Goal: Information Seeking & Learning: Learn about a topic

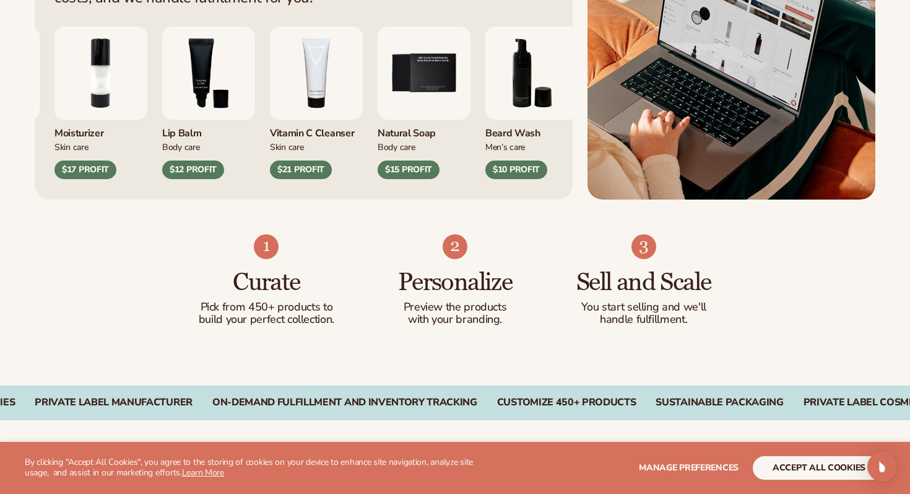
scroll to position [600, 0]
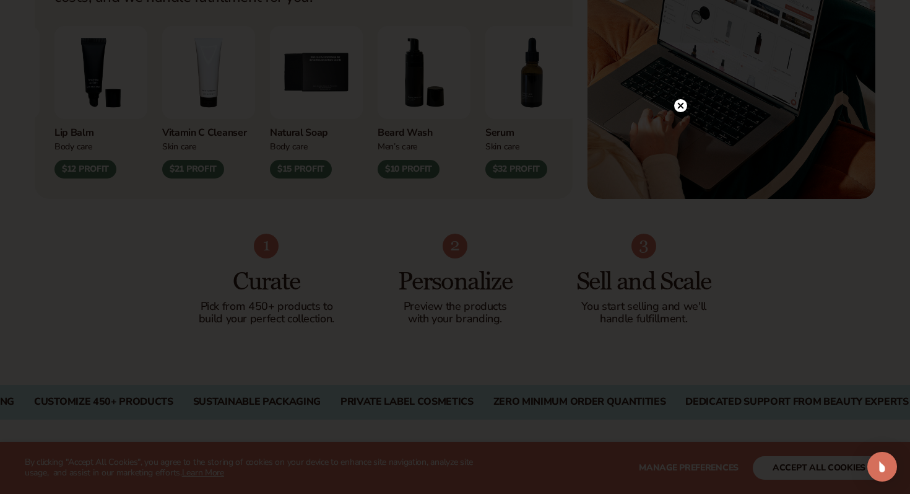
click at [684, 103] on circle at bounding box center [680, 105] width 13 height 13
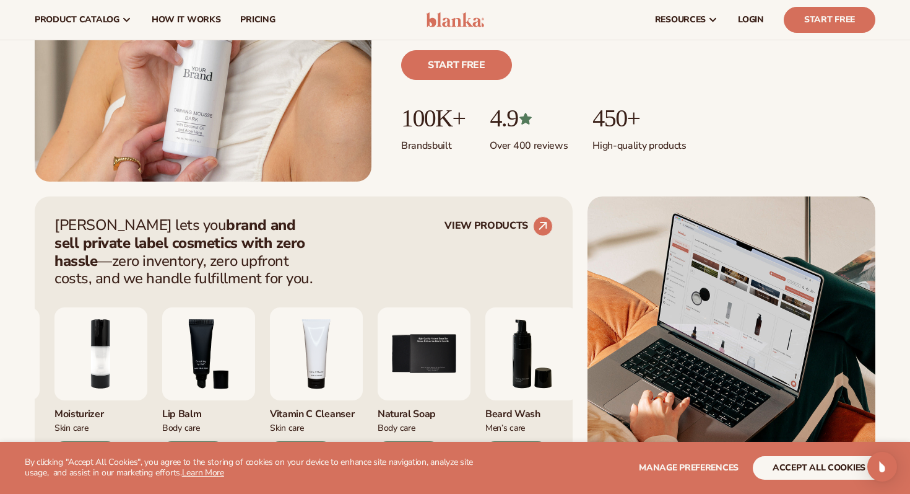
scroll to position [0, 0]
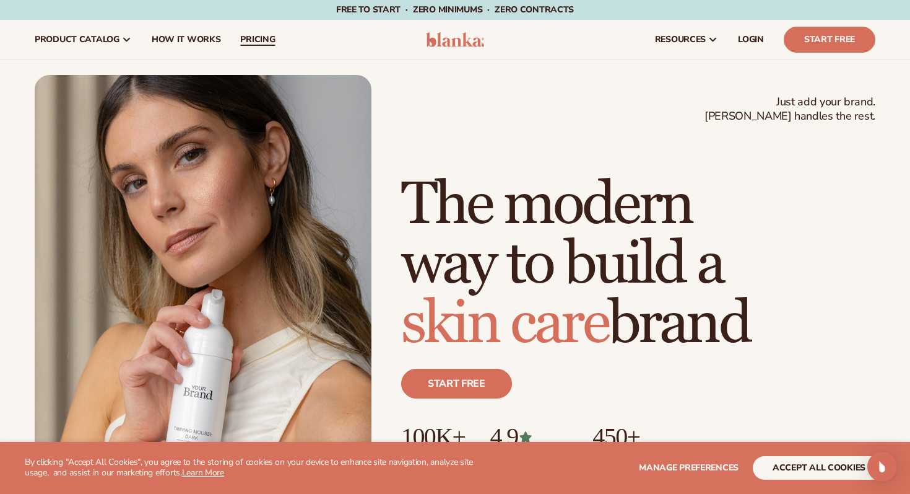
click at [254, 35] on span "pricing" at bounding box center [257, 40] width 35 height 10
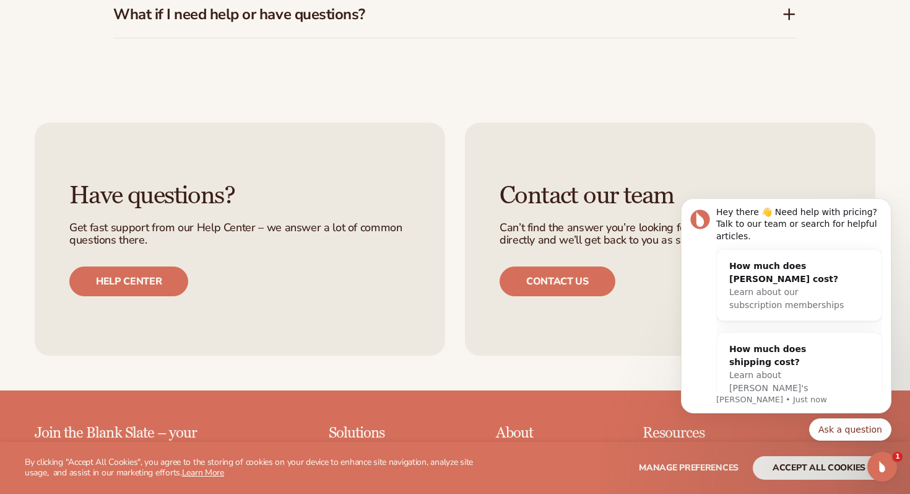
scroll to position [2313, 0]
